Goal: Find specific page/section: Find specific page/section

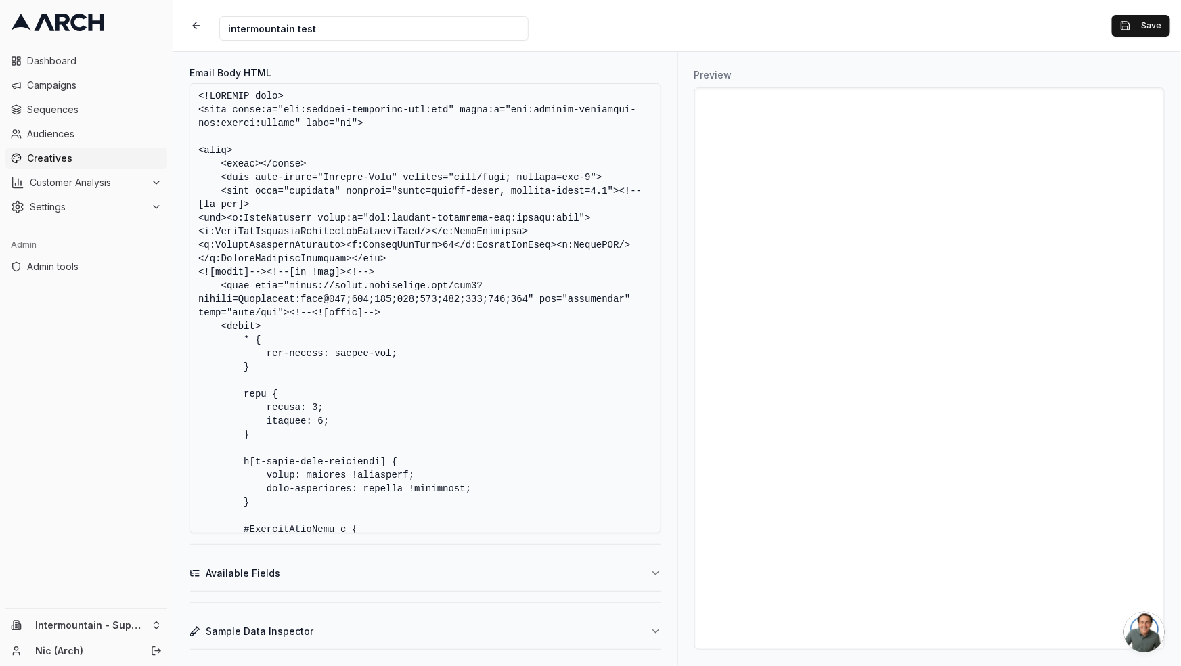
scroll to position [8205, 0]
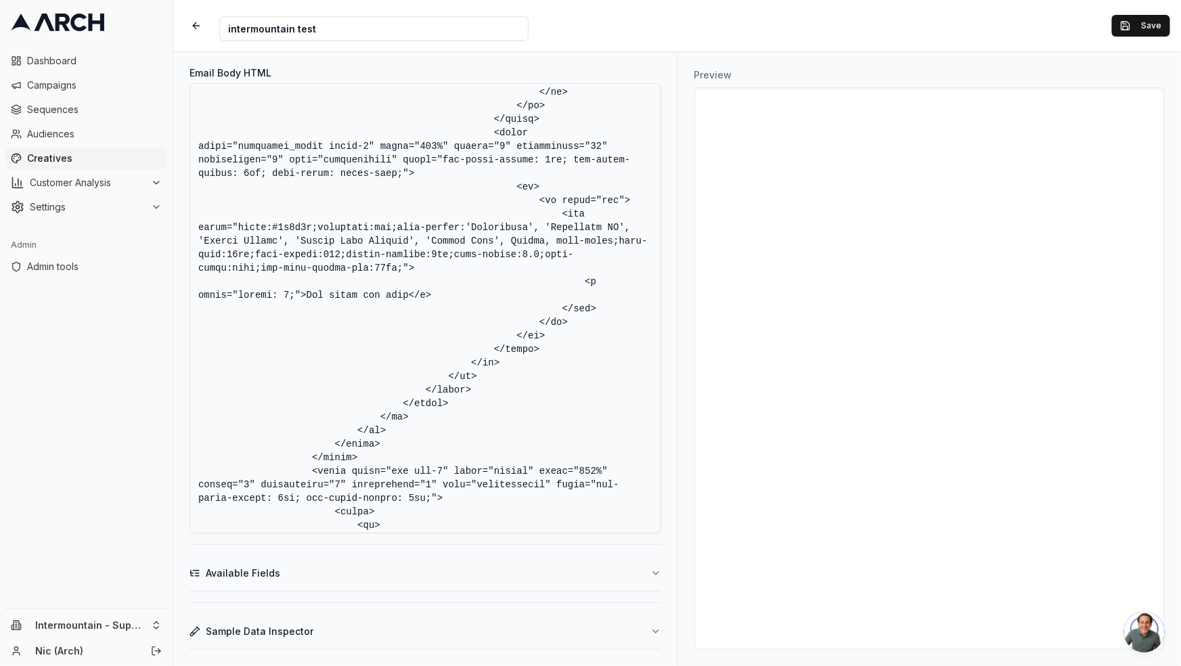
click at [434, 427] on textarea "Email Body HTML" at bounding box center [425, 308] width 472 height 450
click at [474, 350] on textarea "Email Body HTML" at bounding box center [425, 308] width 472 height 450
click at [514, 477] on textarea "Email Body HTML" at bounding box center [425, 308] width 472 height 450
click at [445, 494] on textarea "Email Body HTML" at bounding box center [425, 308] width 472 height 450
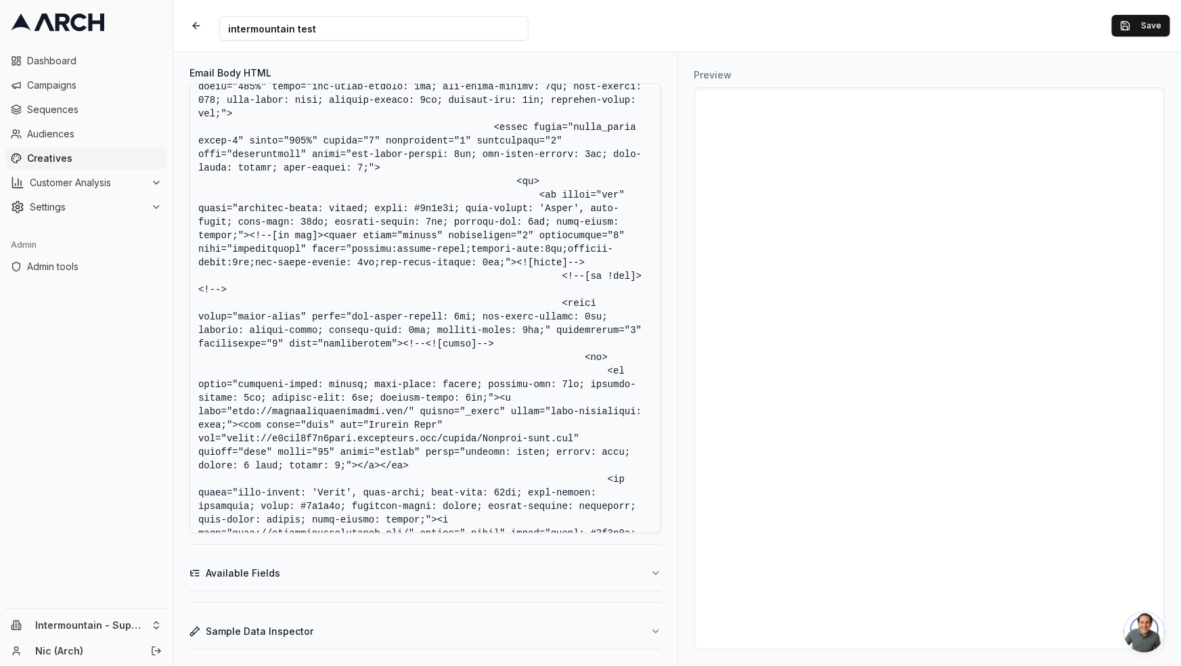
scroll to position [20198, 0]
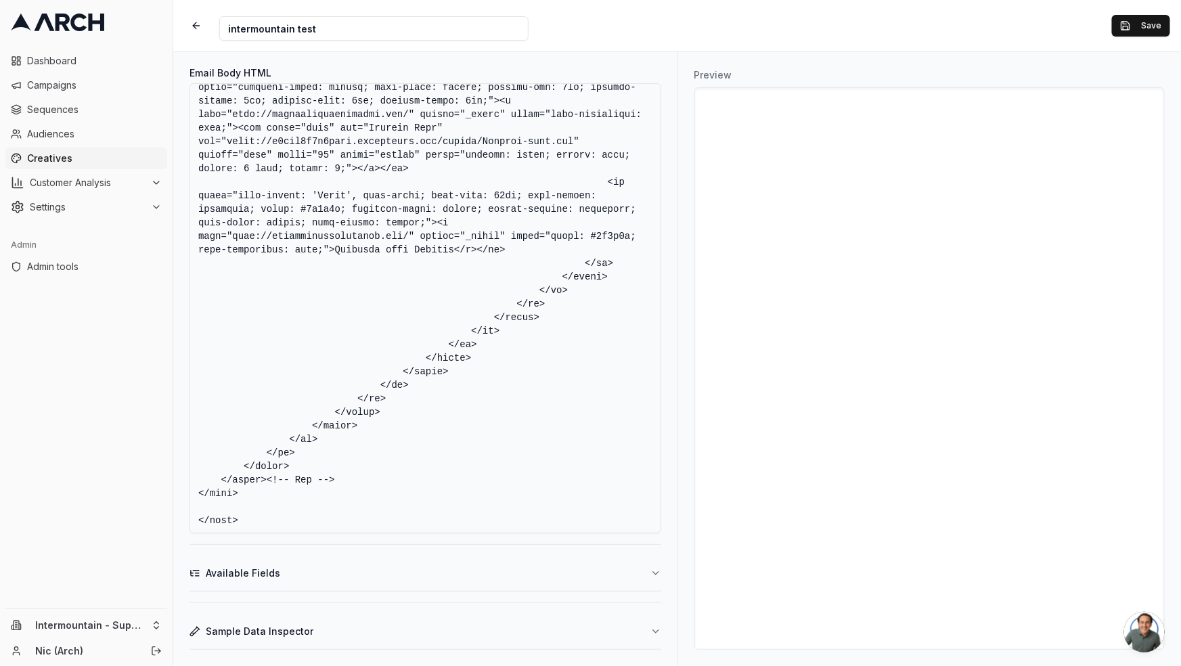
drag, startPoint x: 345, startPoint y: 487, endPoint x: 309, endPoint y: 344, distance: 147.9
click at [275, 346] on textarea "Email Body HTML" at bounding box center [425, 308] width 472 height 450
click at [334, 339] on textarea "Email Body HTML" at bounding box center [425, 308] width 472 height 450
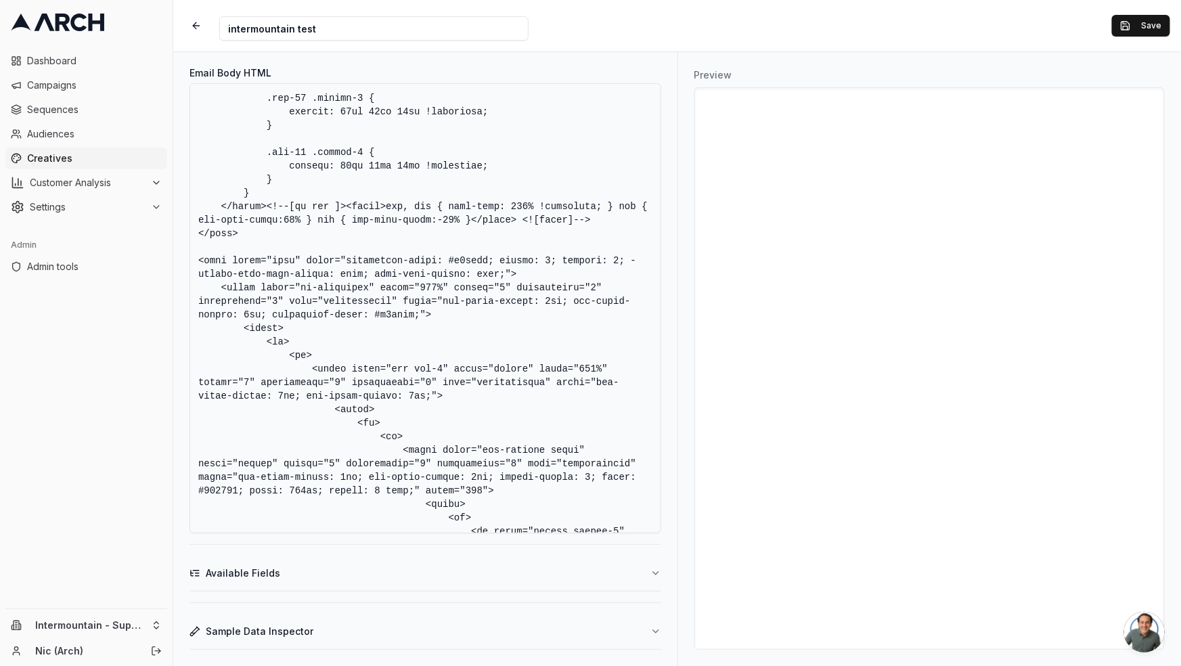
scroll to position [2028, 0]
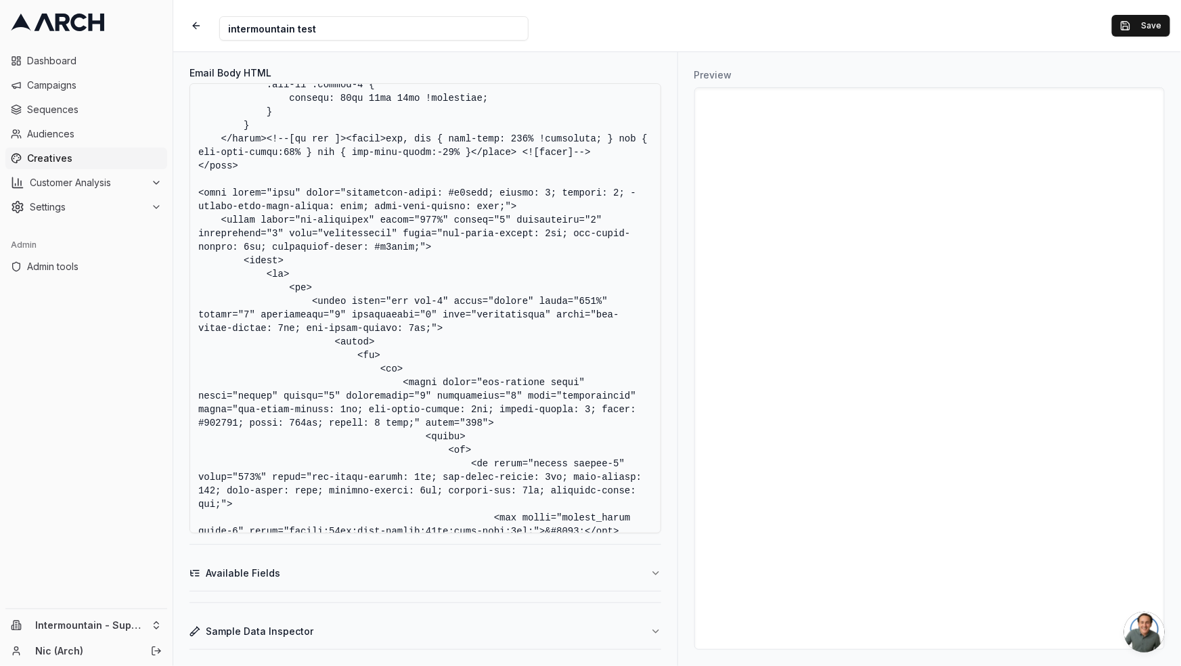
drag, startPoint x: 246, startPoint y: 260, endPoint x: 277, endPoint y: 312, distance: 60.5
click at [277, 312] on textarea "Email Body HTML" at bounding box center [425, 308] width 472 height 450
click at [273, 216] on textarea "Email Body HTML" at bounding box center [425, 308] width 472 height 450
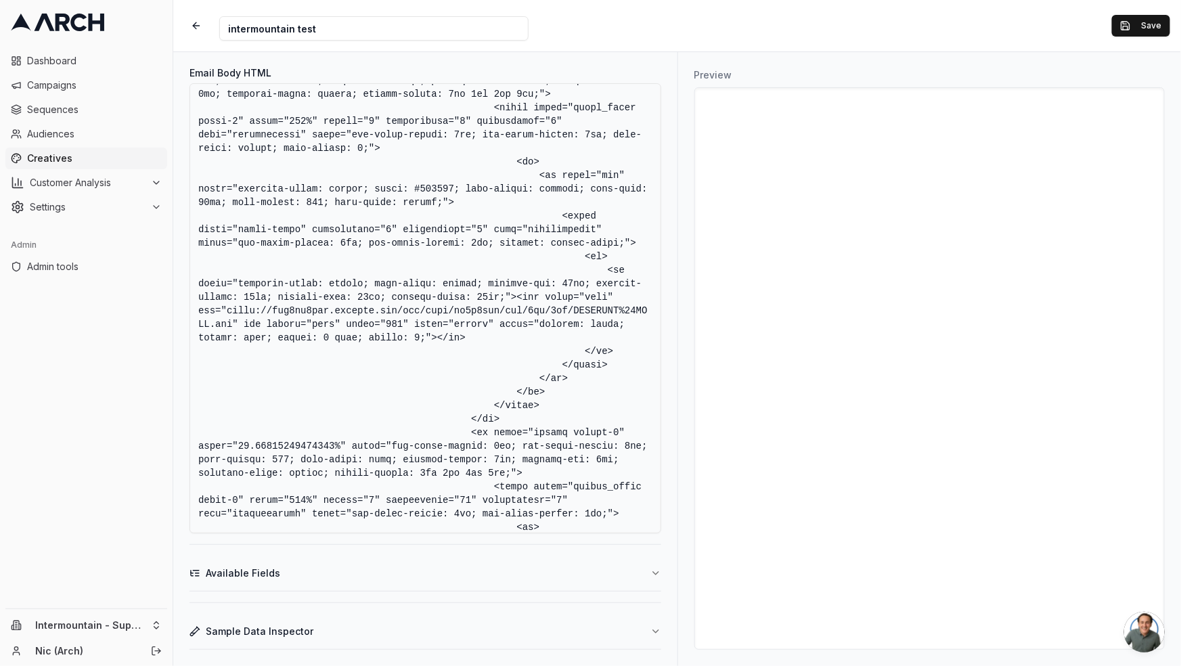
scroll to position [2847, 0]
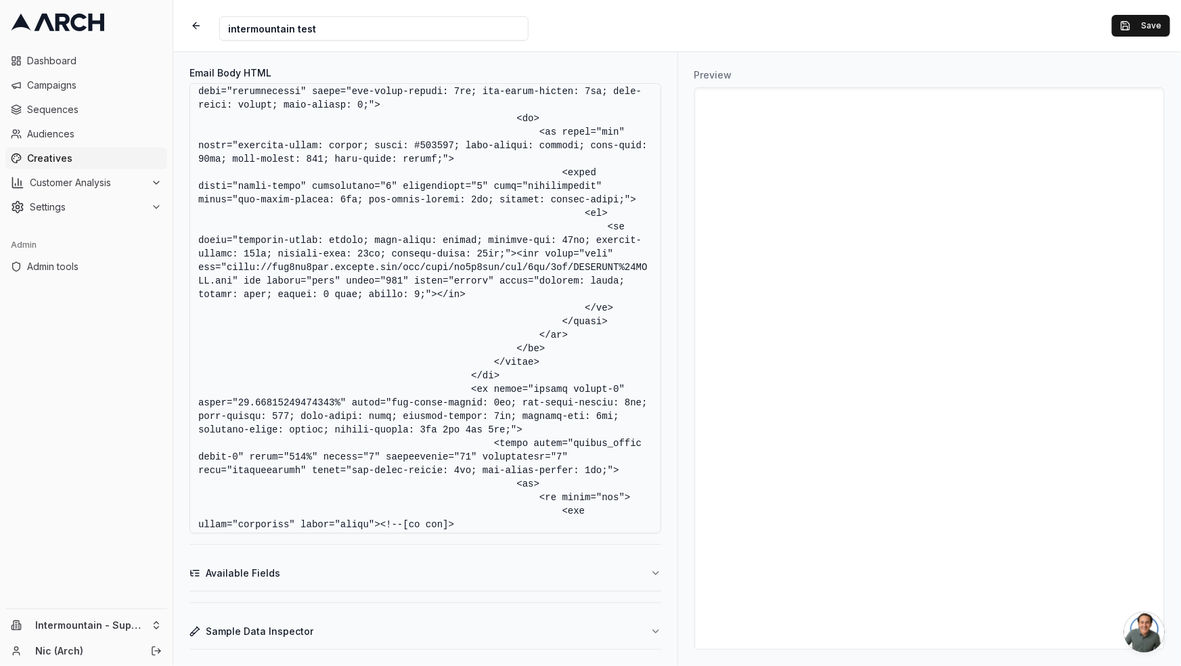
click at [486, 372] on textarea "Email Body HTML" at bounding box center [425, 308] width 472 height 450
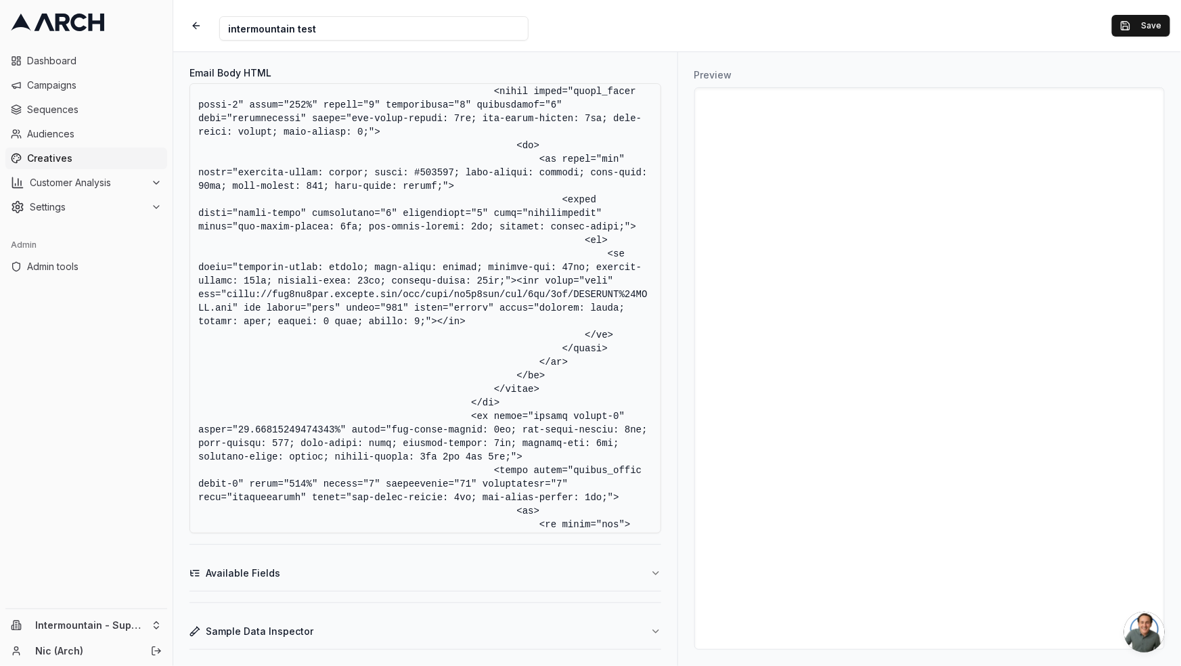
scroll to position [2810, 0]
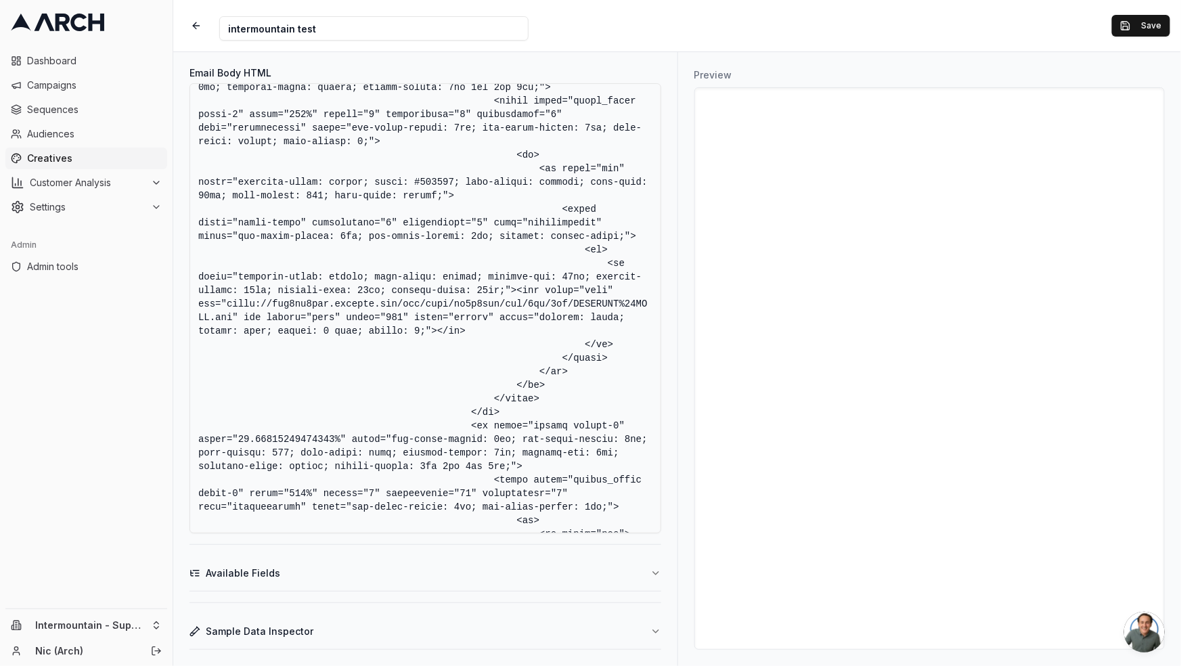
click at [491, 412] on textarea "Email Body HTML" at bounding box center [425, 308] width 472 height 450
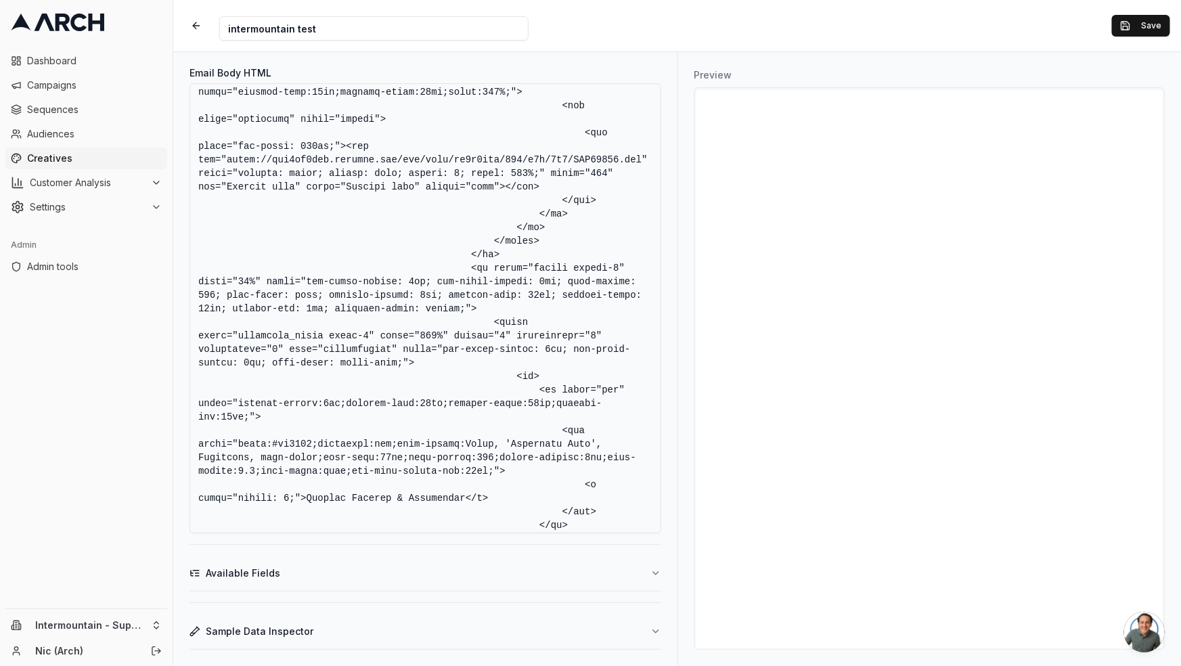
scroll to position [9592, 0]
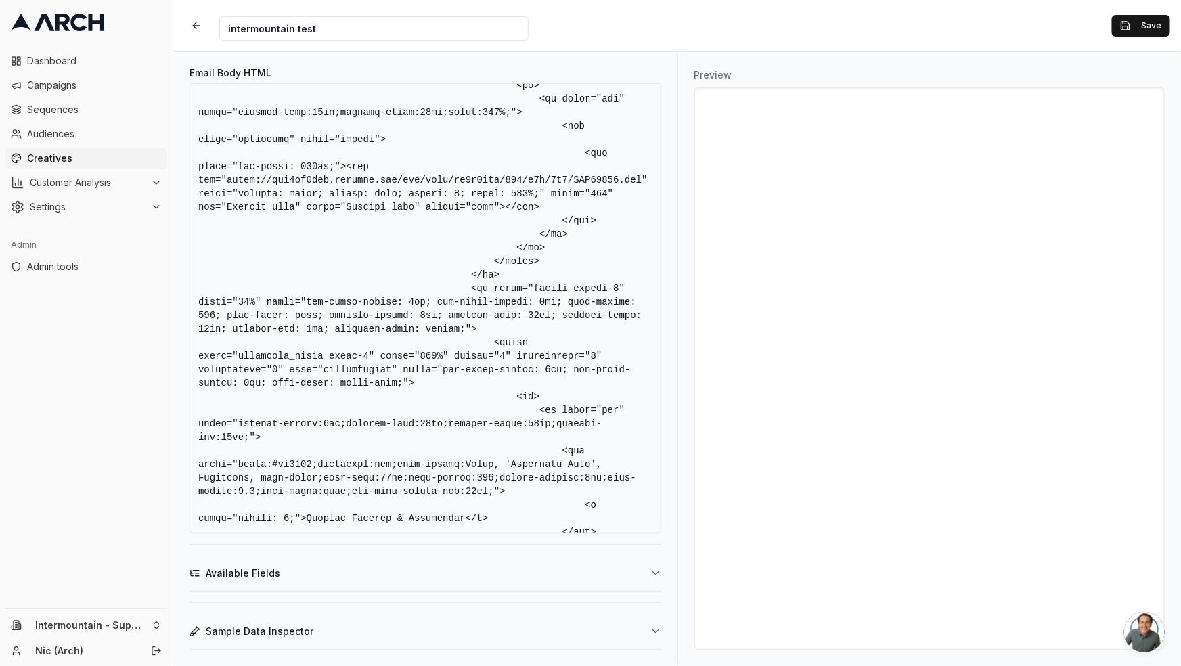
drag, startPoint x: 472, startPoint y: 424, endPoint x: 500, endPoint y: 402, distance: 35.6
click at [500, 401] on textarea "Email Body HTML" at bounding box center [425, 308] width 472 height 450
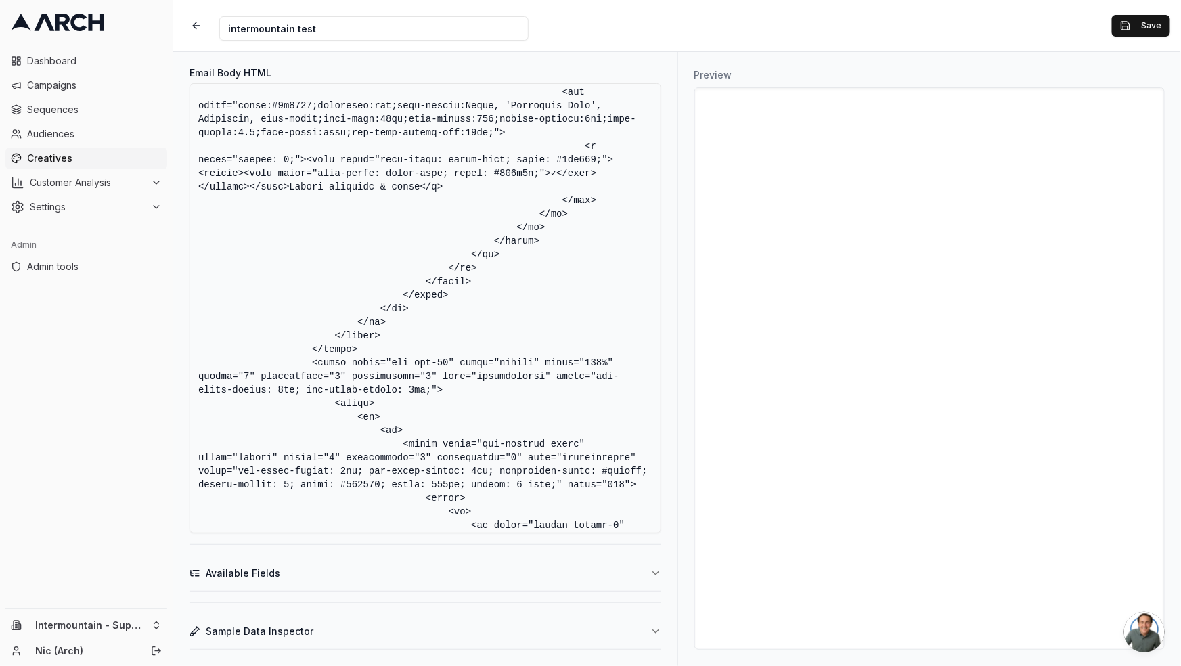
scroll to position [8292, 0]
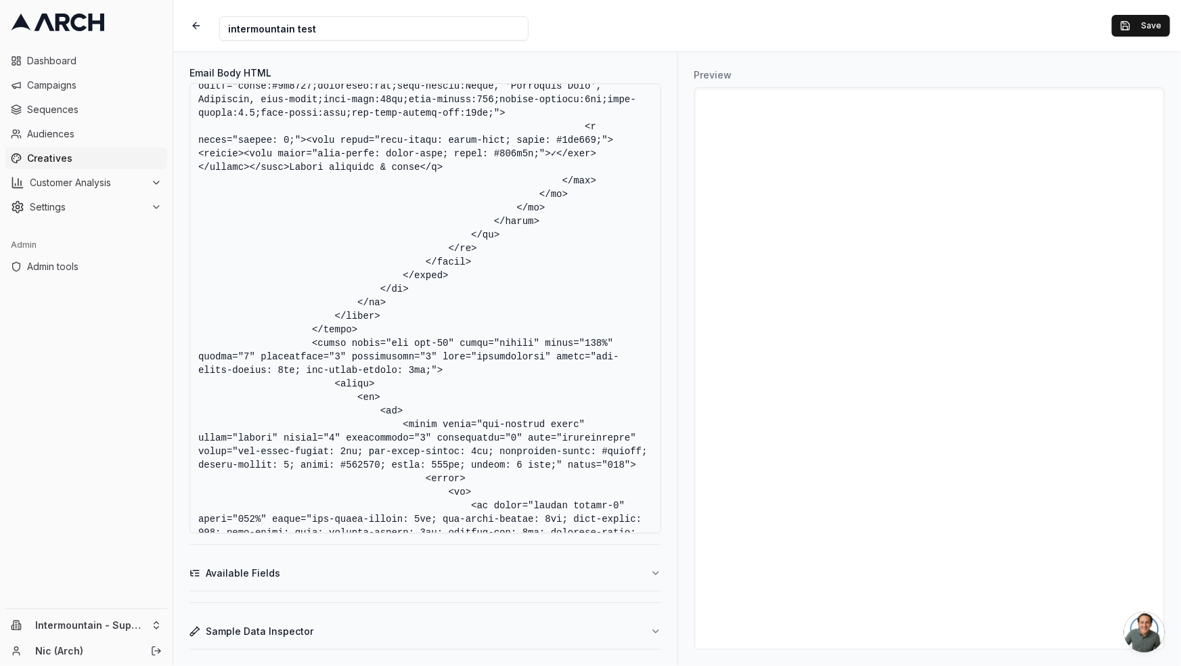
drag, startPoint x: 311, startPoint y: 214, endPoint x: 354, endPoint y: 436, distance: 226.7
click at [355, 436] on textarea "Email Body HTML" at bounding box center [425, 308] width 472 height 450
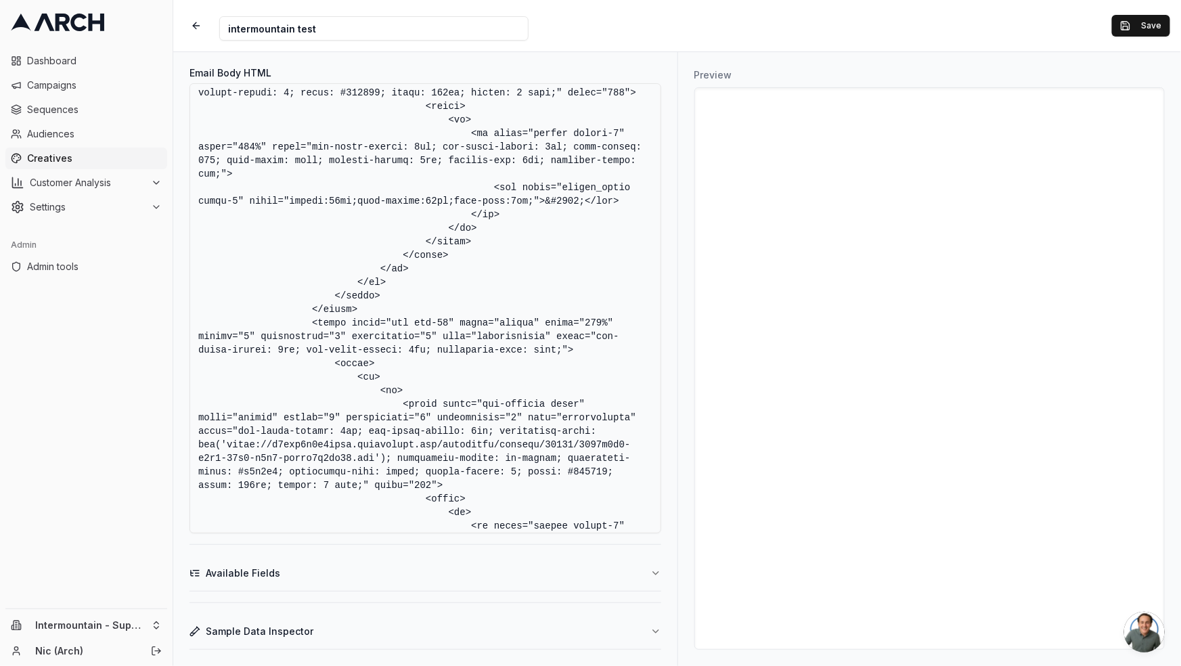
scroll to position [4106, 0]
drag, startPoint x: 313, startPoint y: 452, endPoint x: 359, endPoint y: 334, distance: 127.0
click at [361, 334] on textarea "Email Body HTML" at bounding box center [425, 308] width 472 height 450
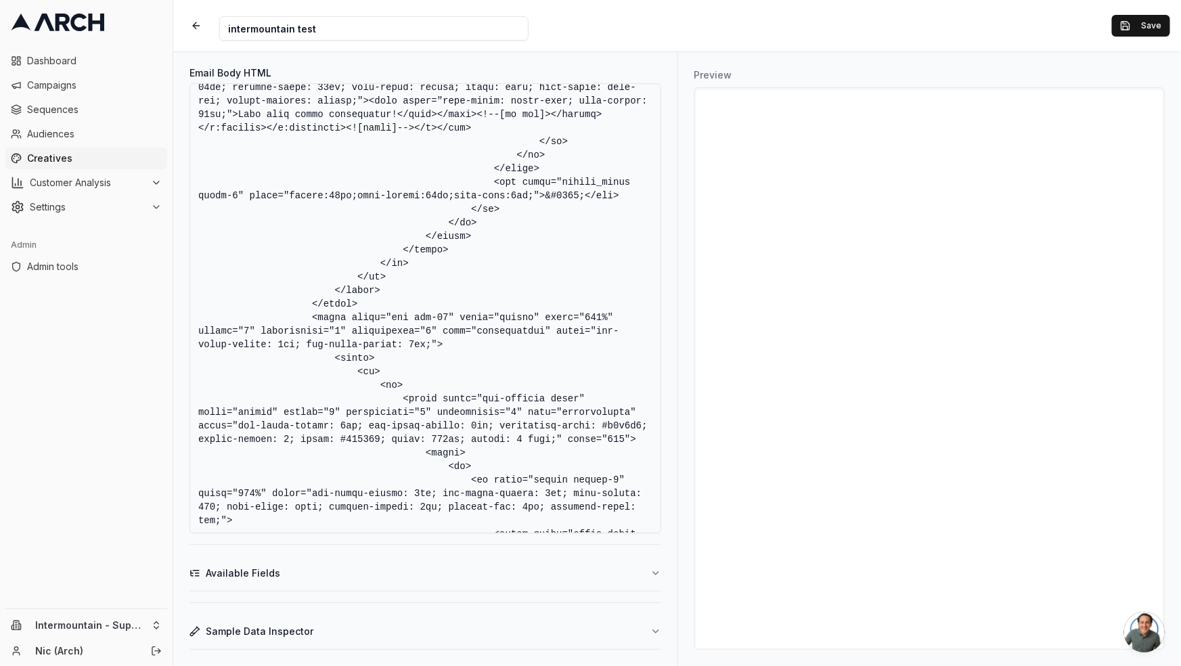
scroll to position [5094, 0]
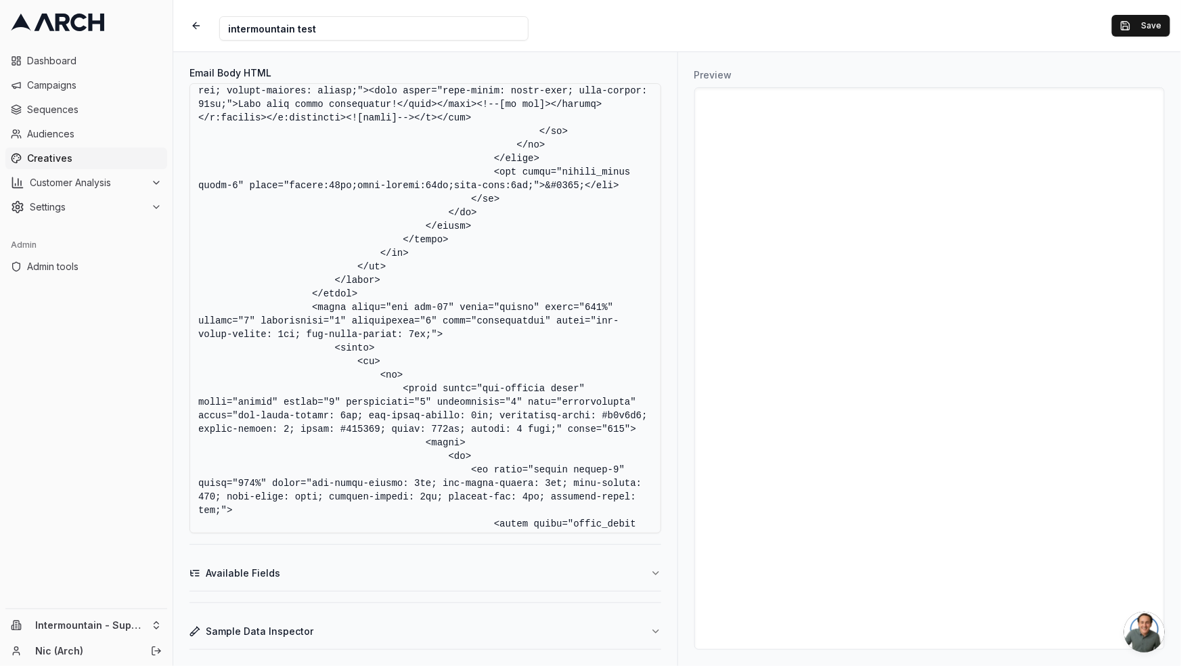
drag, startPoint x: 313, startPoint y: 346, endPoint x: 361, endPoint y: 336, distance: 49.1
click at [361, 336] on textarea "Email Body HTML" at bounding box center [425, 308] width 472 height 450
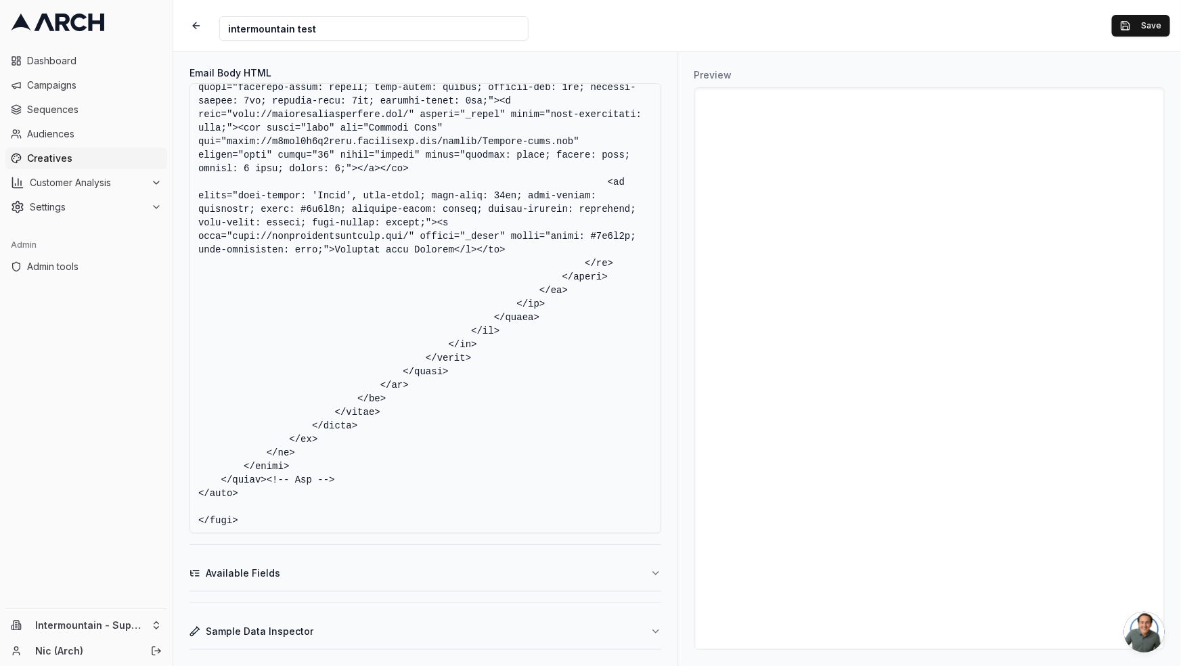
scroll to position [7081, 0]
drag, startPoint x: 313, startPoint y: 237, endPoint x: 362, endPoint y: 429, distance: 198.4
click at [363, 429] on textarea "Email Body HTML" at bounding box center [425, 308] width 472 height 450
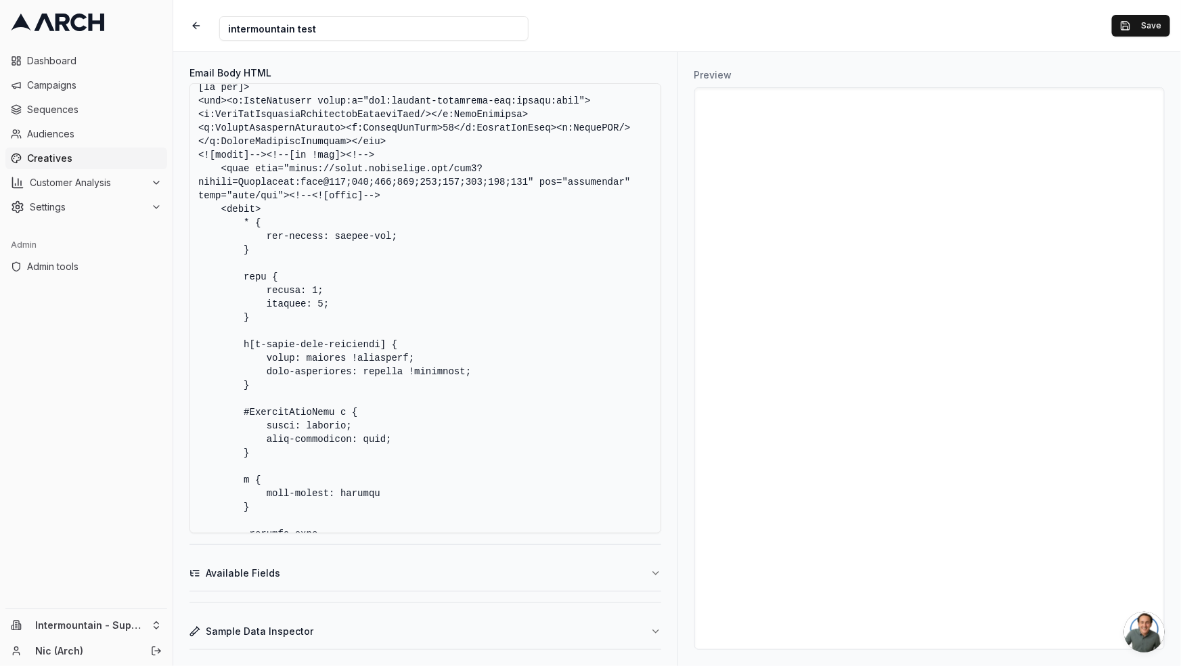
scroll to position [0, 0]
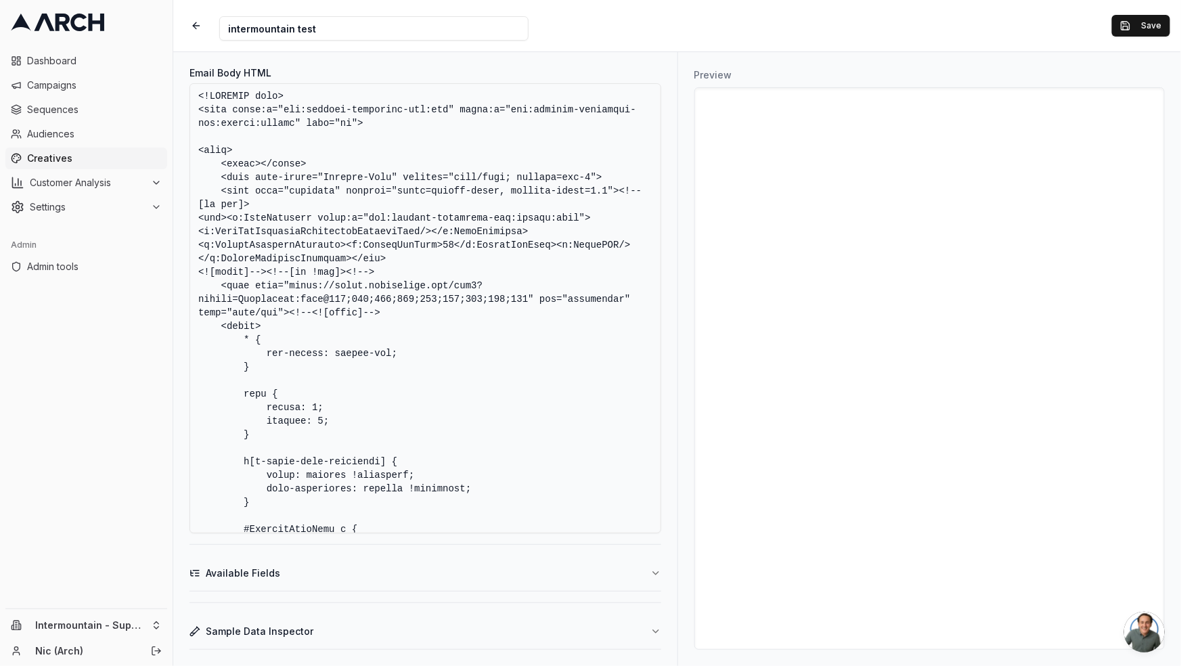
click at [412, 213] on textarea "Email Body HTML" at bounding box center [425, 308] width 472 height 450
type textarea "<!DOCTYPE html> <html xmlns:v="urn:schemas-microsoft-com:vml" xmlns:o="urn:sche…"
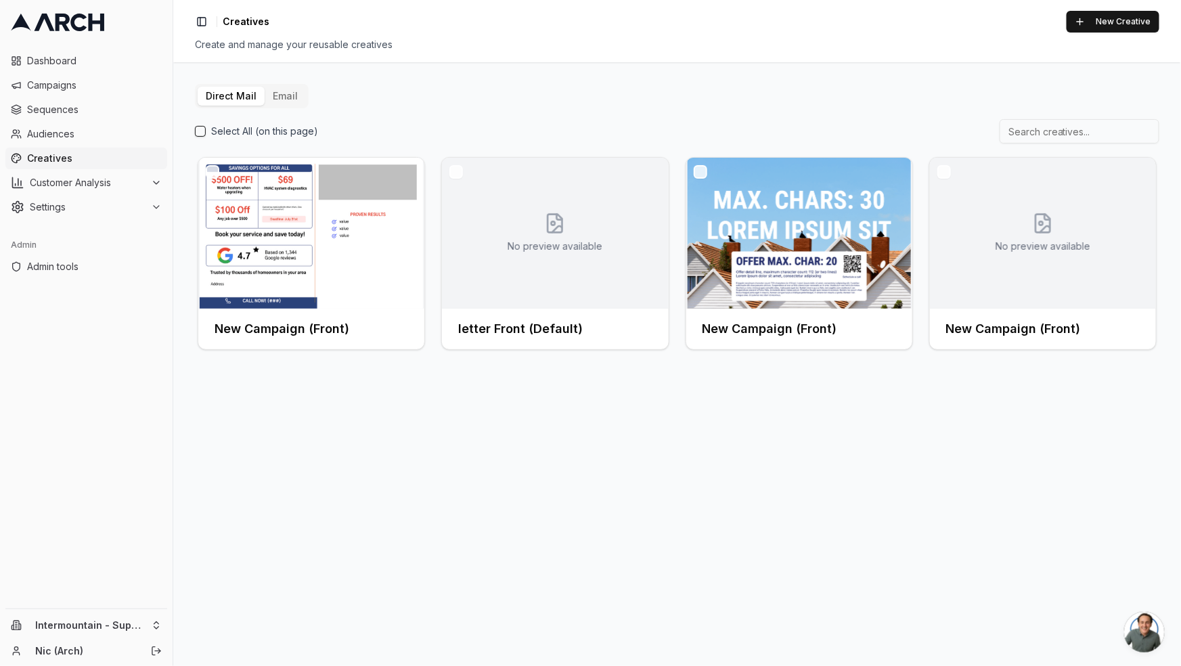
click at [283, 99] on button "Email" at bounding box center [285, 96] width 41 height 19
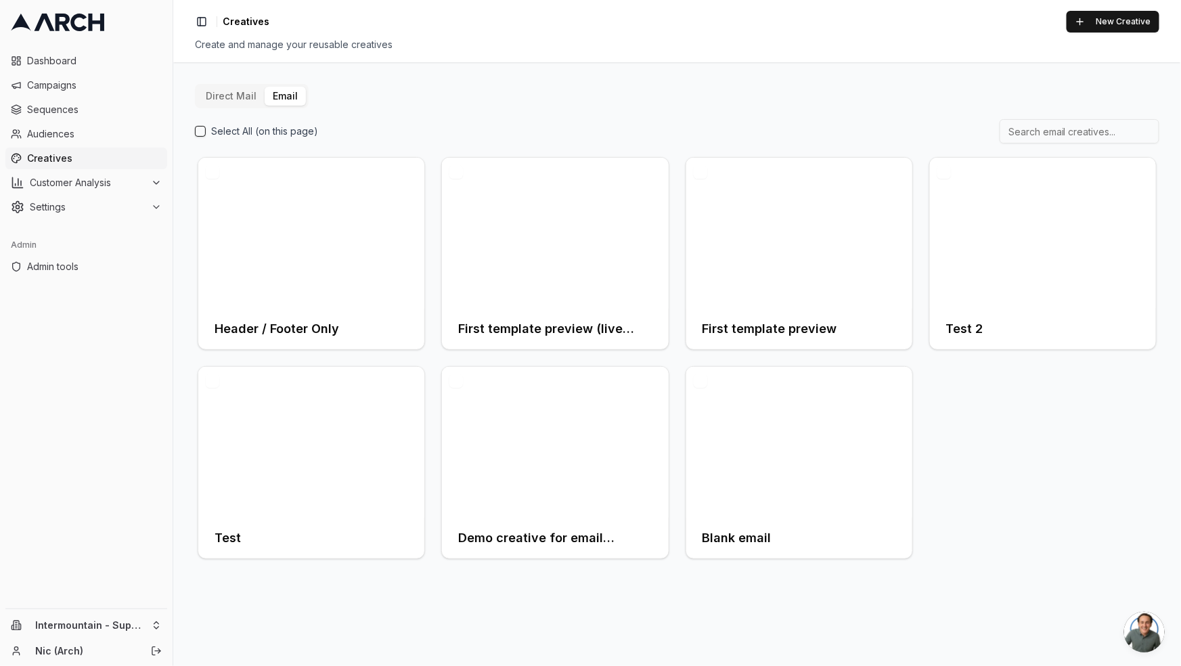
click at [486, 106] on div "Direct Mail Email Select All (on this page) Header / Footer Only First template…" at bounding box center [677, 323] width 964 height 478
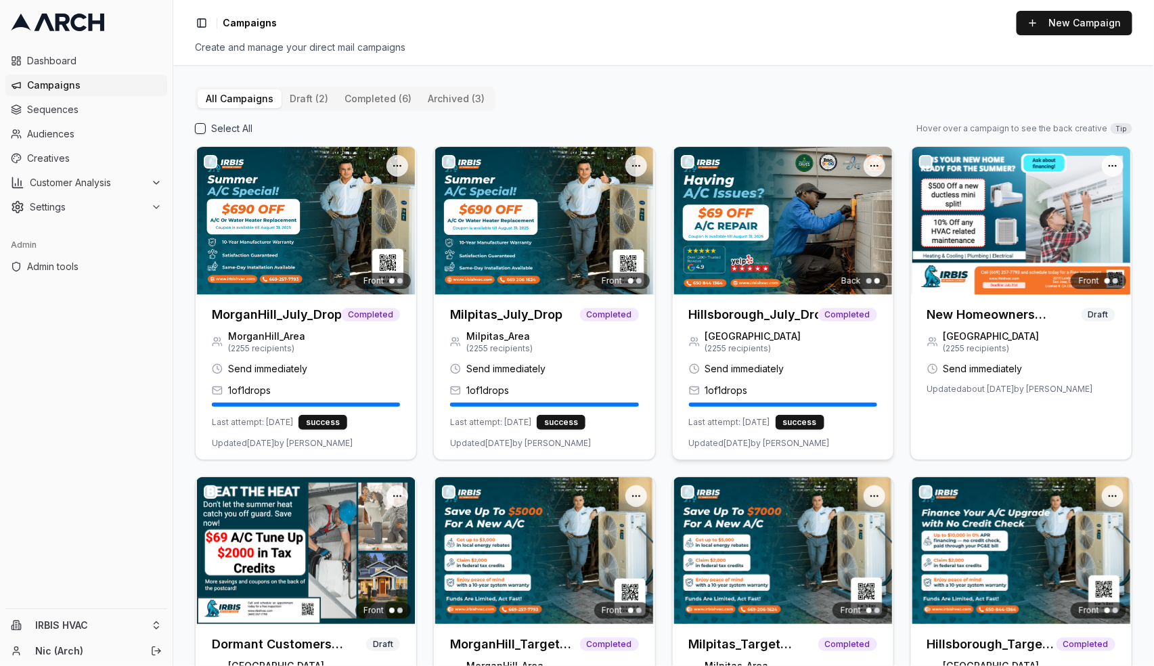
click at [767, 311] on h3 "Hillsborough_July_Drop" at bounding box center [753, 314] width 129 height 19
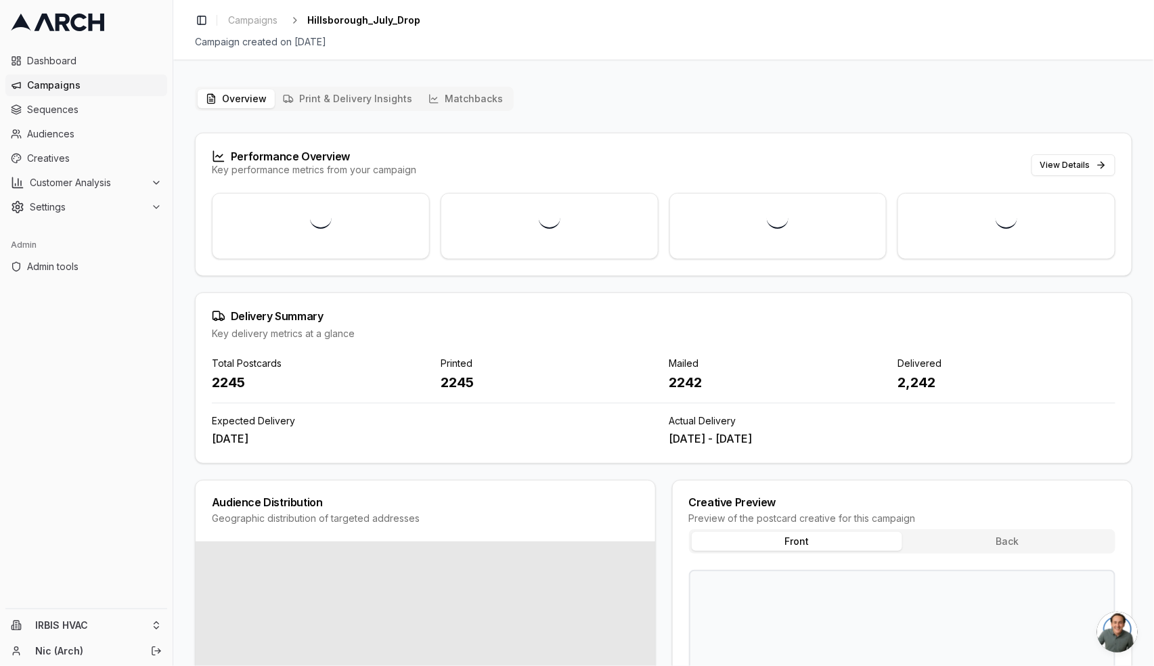
click at [449, 96] on button "Matchbacks" at bounding box center [465, 98] width 91 height 19
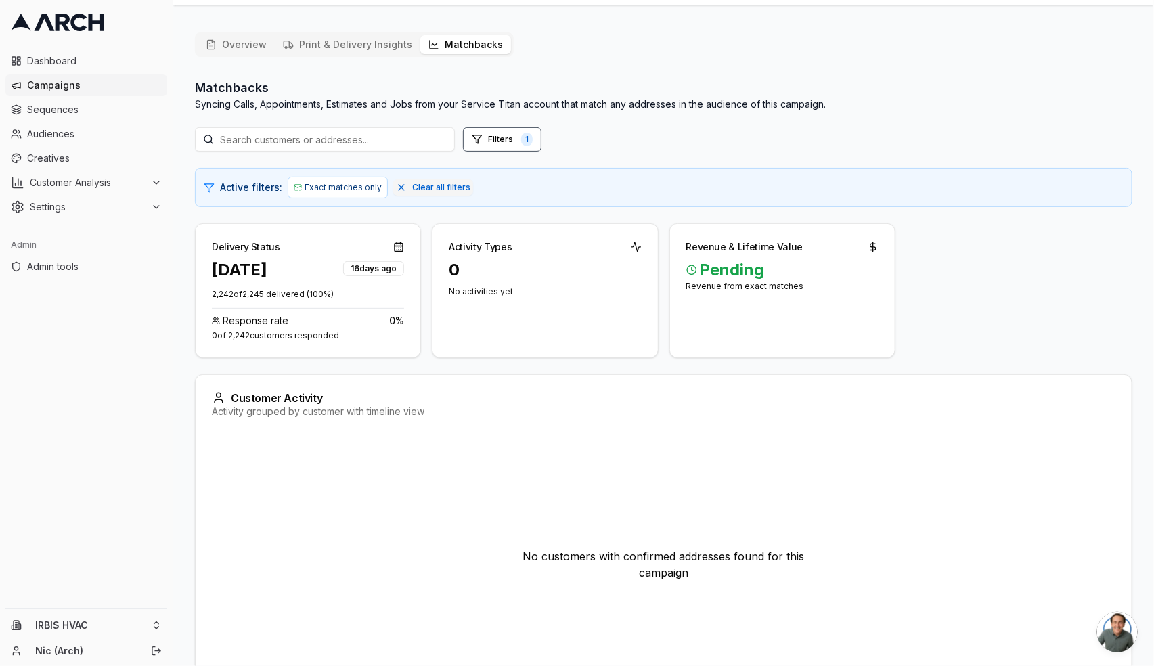
scroll to position [120, 0]
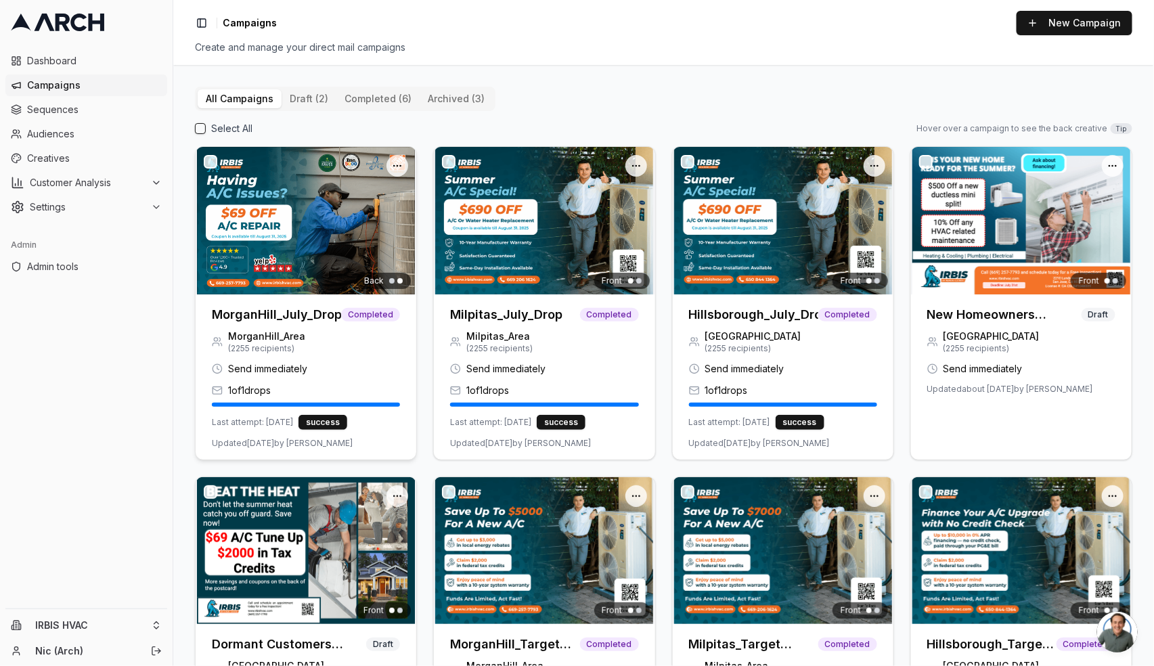
click at [327, 315] on h3 "MorganHill_July_Drop" at bounding box center [276, 314] width 129 height 19
